Goal: Task Accomplishment & Management: Use online tool/utility

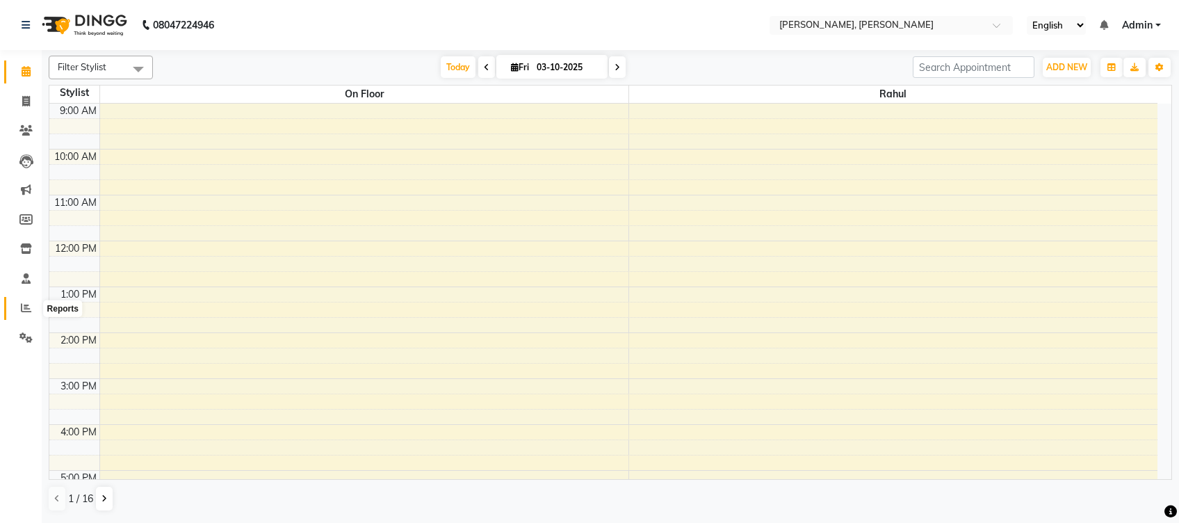
click at [28, 312] on icon at bounding box center [26, 307] width 10 height 10
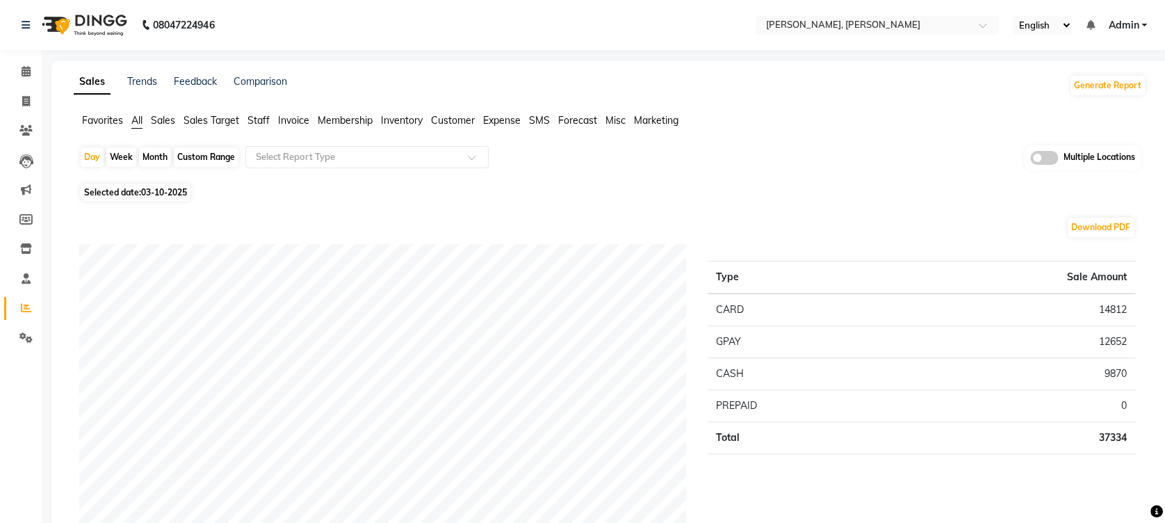
click at [519, 120] on span "Expense" at bounding box center [502, 120] width 38 height 13
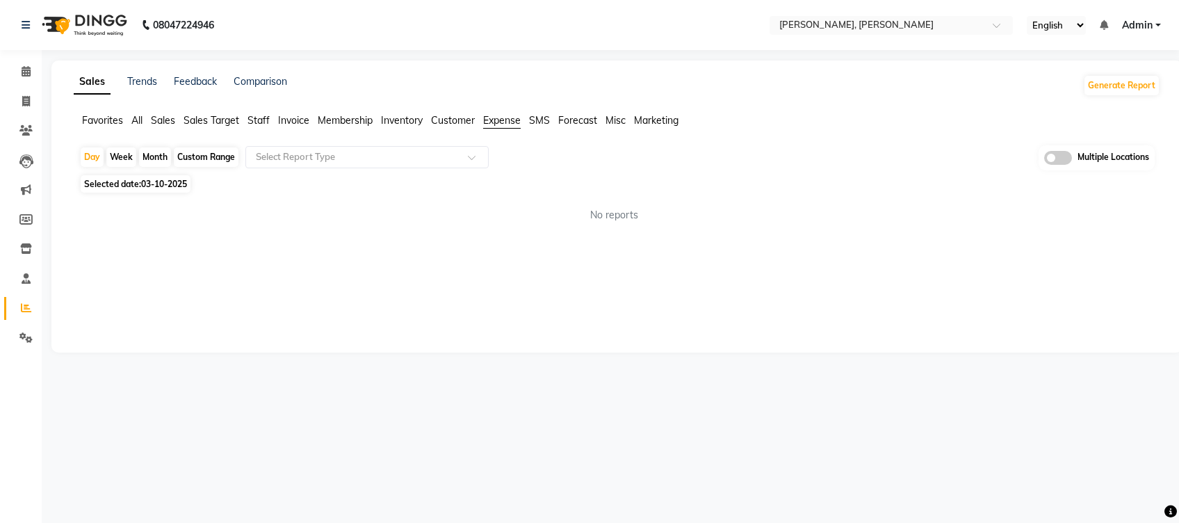
click at [155, 158] on div "Month" at bounding box center [155, 156] width 32 height 19
select select "10"
select select "2025"
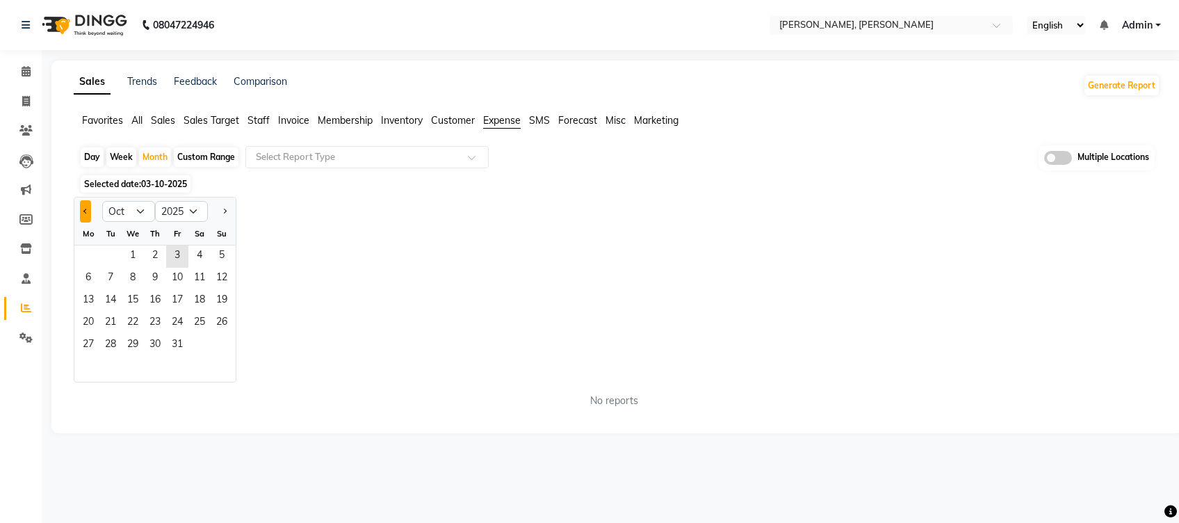
click at [85, 211] on span "Previous month" at bounding box center [85, 210] width 5 height 5
select select "9"
click at [96, 252] on span "1" at bounding box center [88, 256] width 22 height 22
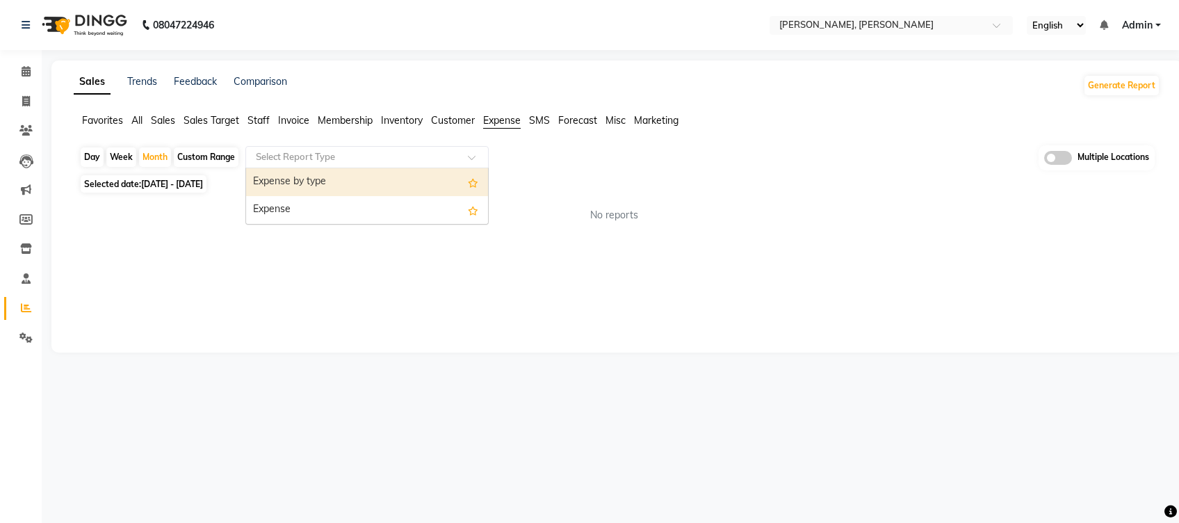
click at [421, 164] on div "Select Report Type" at bounding box center [366, 157] width 243 height 22
click at [414, 175] on div "Expense by type" at bounding box center [367, 182] width 242 height 28
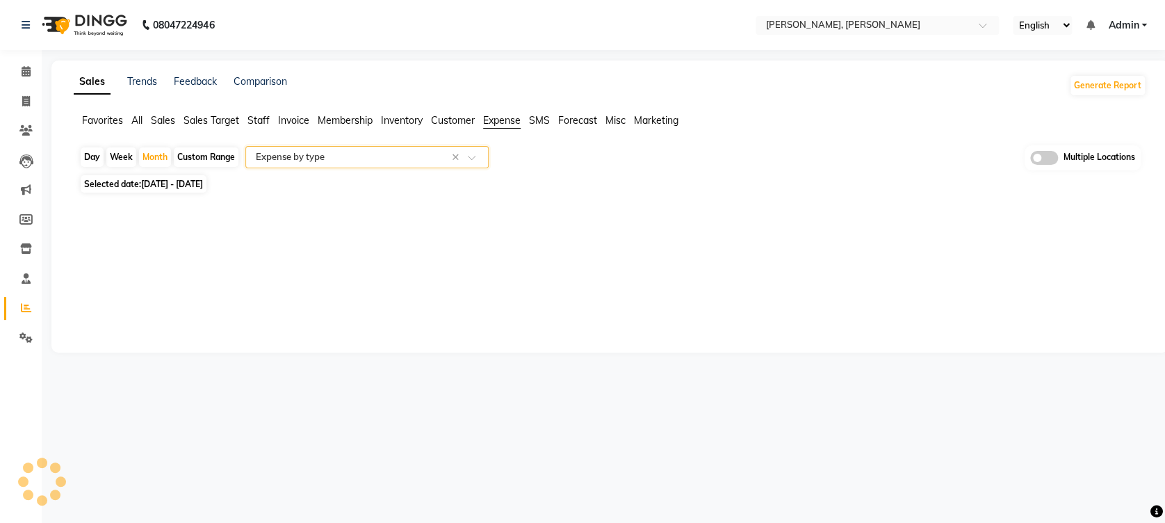
select select "full_report"
select select "csv"
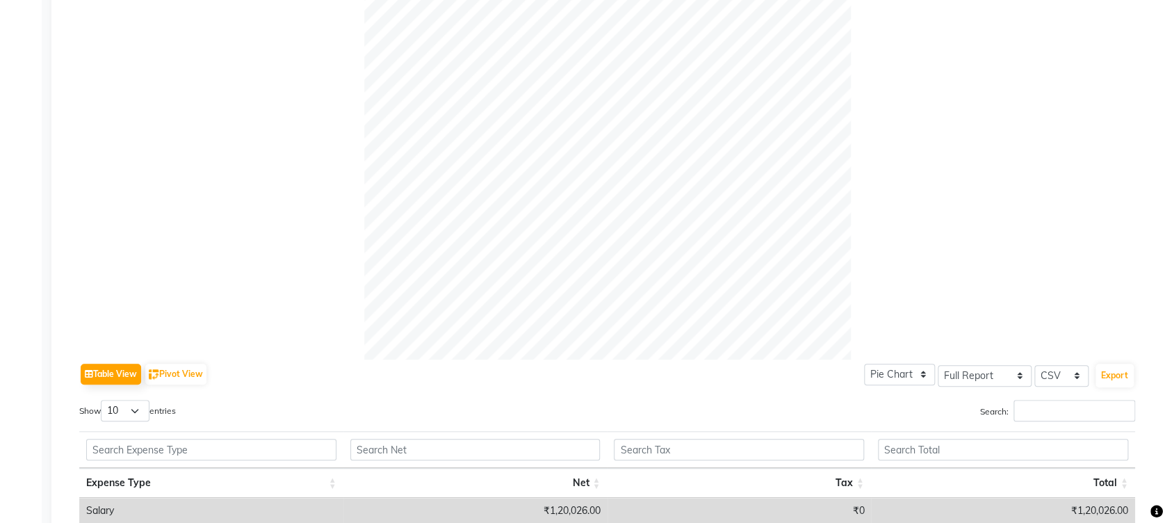
scroll to position [354, 0]
click at [136, 414] on select "10 25 50 100" at bounding box center [125, 409] width 49 height 22
select select "25"
click at [103, 398] on select "10 25 50 100" at bounding box center [125, 409] width 49 height 22
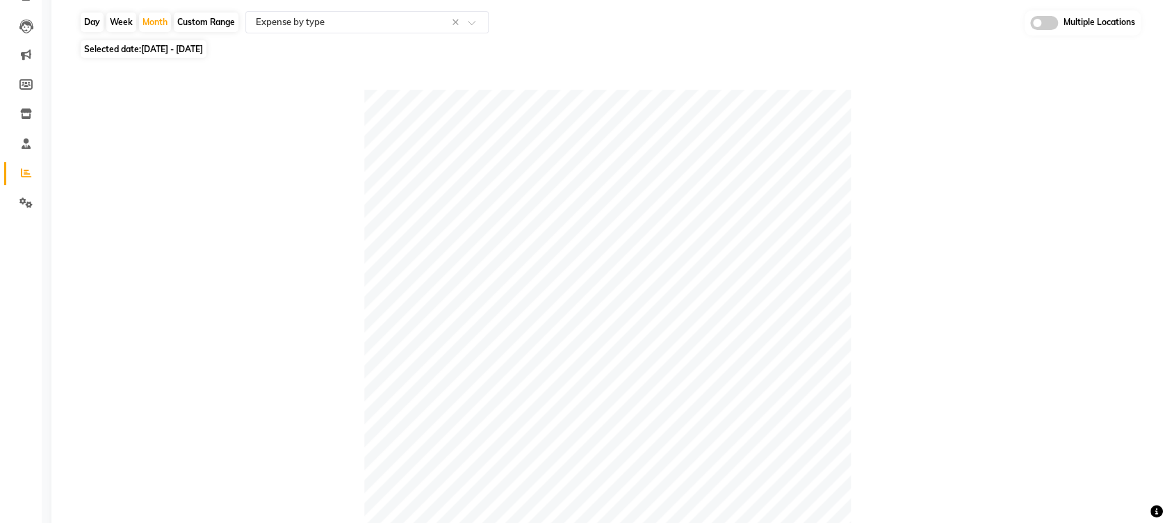
scroll to position [0, 0]
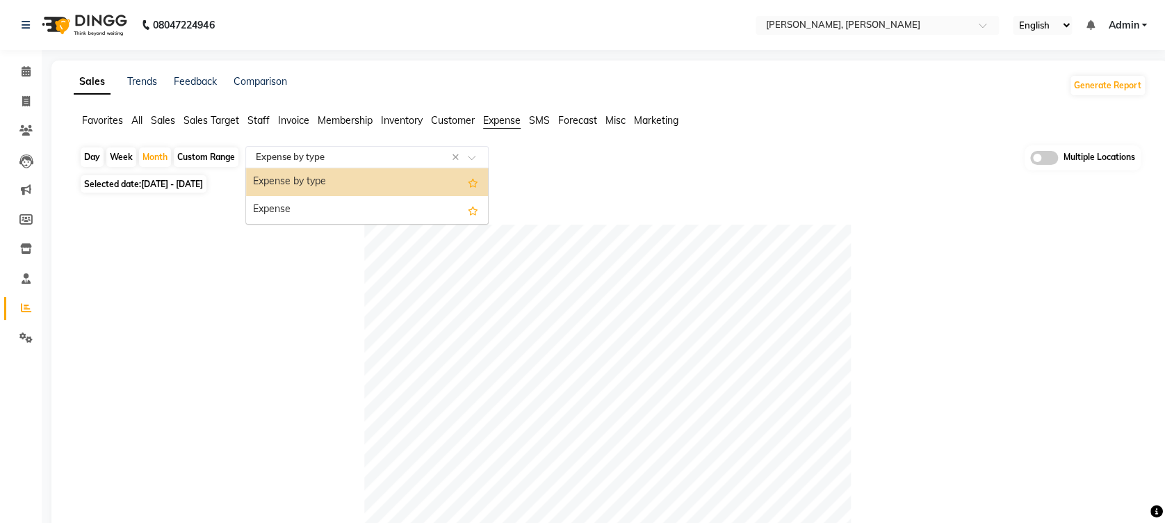
click at [405, 154] on input "text" at bounding box center [353, 157] width 200 height 14
click at [391, 201] on div "Expense" at bounding box center [367, 210] width 242 height 28
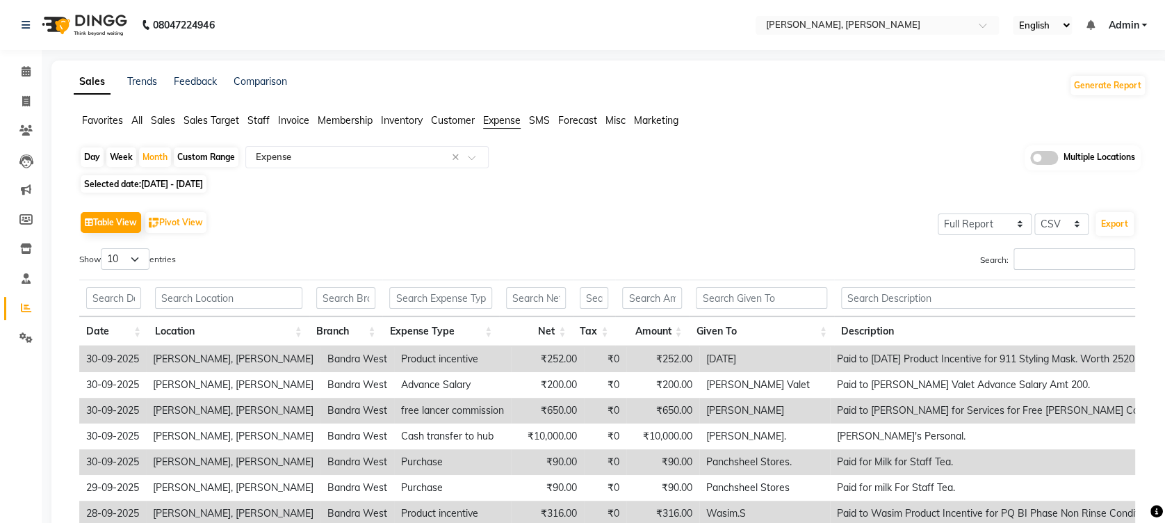
click at [1051, 211] on div "Select Full Report Filtered Report Select CSV PDF Export" at bounding box center [1035, 222] width 200 height 29
click at [1057, 217] on select "Select CSV PDF" at bounding box center [1061, 224] width 54 height 22
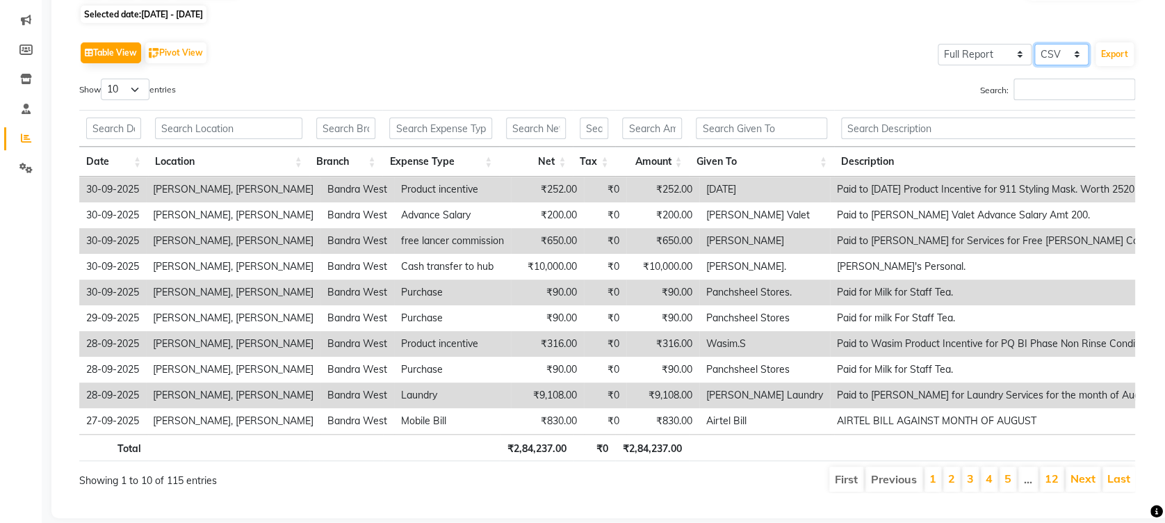
scroll to position [168, 0]
click at [133, 96] on select "10 25 50 100" at bounding box center [125, 91] width 49 height 22
select select "100"
click at [103, 80] on select "10 25 50 100" at bounding box center [125, 91] width 49 height 22
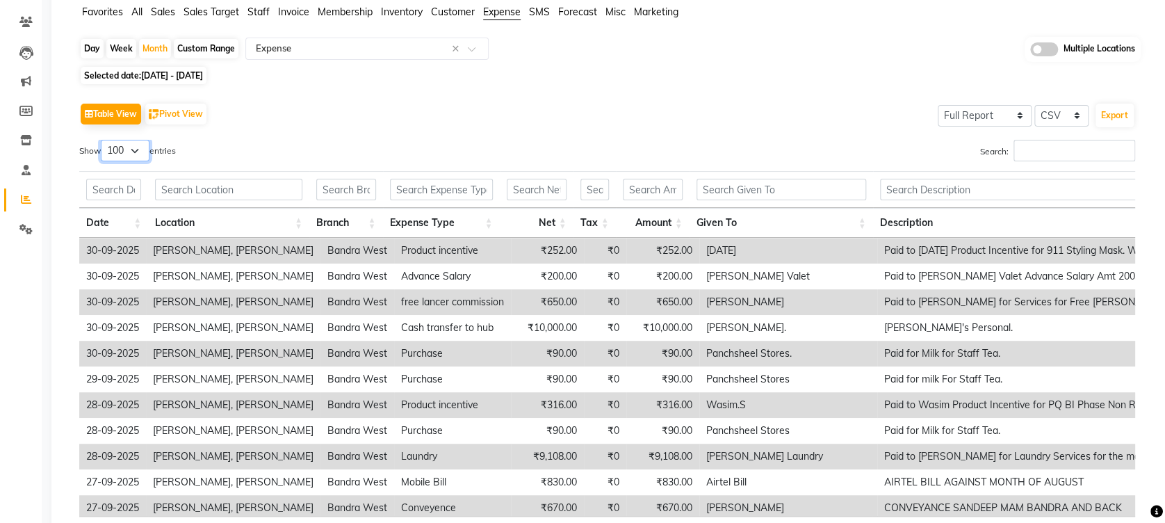
scroll to position [100, 0]
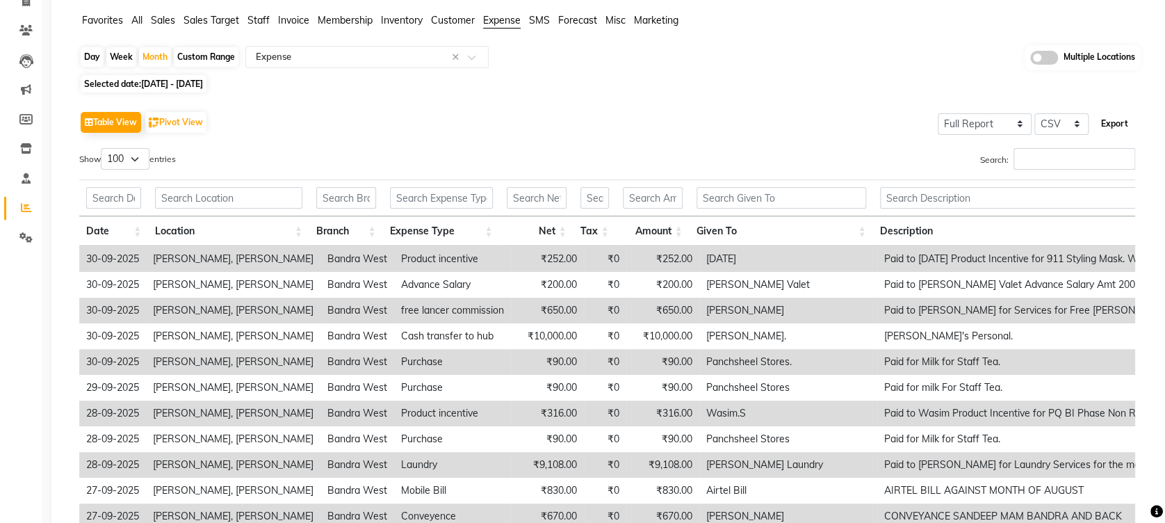
click at [1113, 127] on button "Export" at bounding box center [1114, 124] width 38 height 24
